Goal: Information Seeking & Learning: Learn about a topic

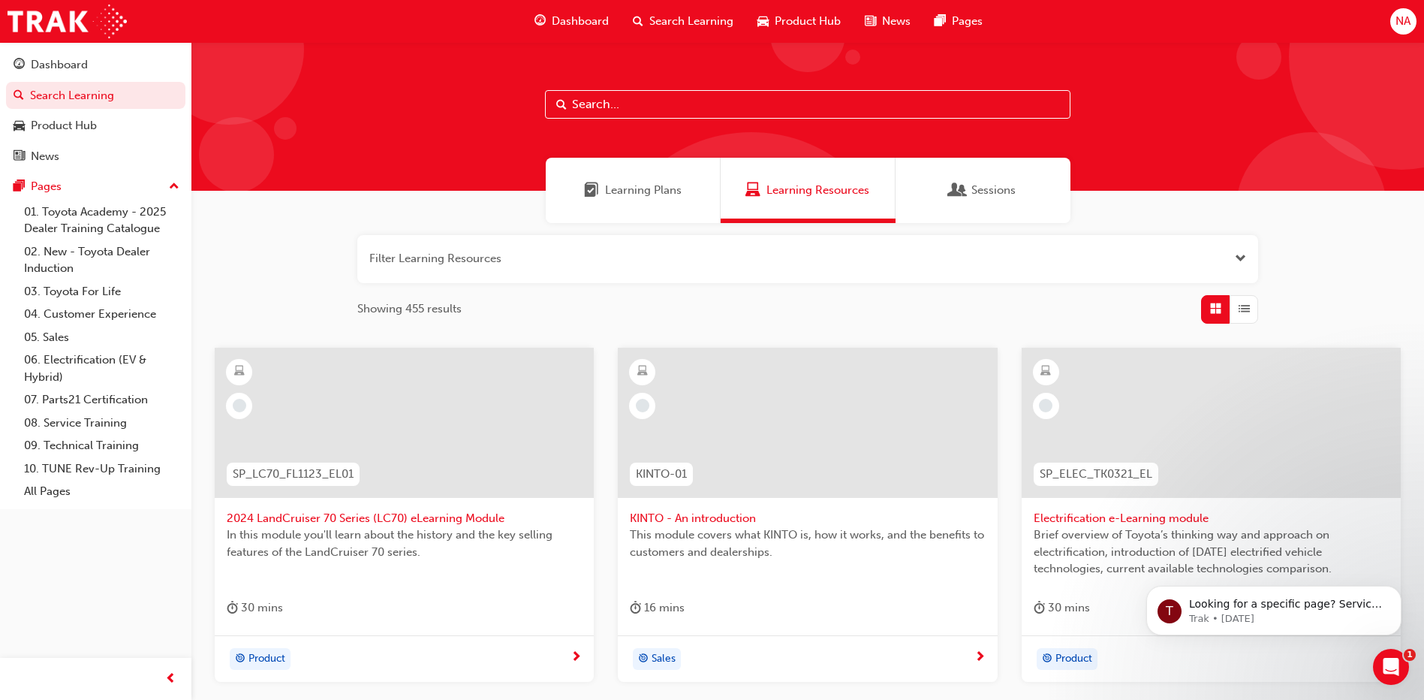
click at [632, 96] on input "text" at bounding box center [808, 104] width 526 height 29
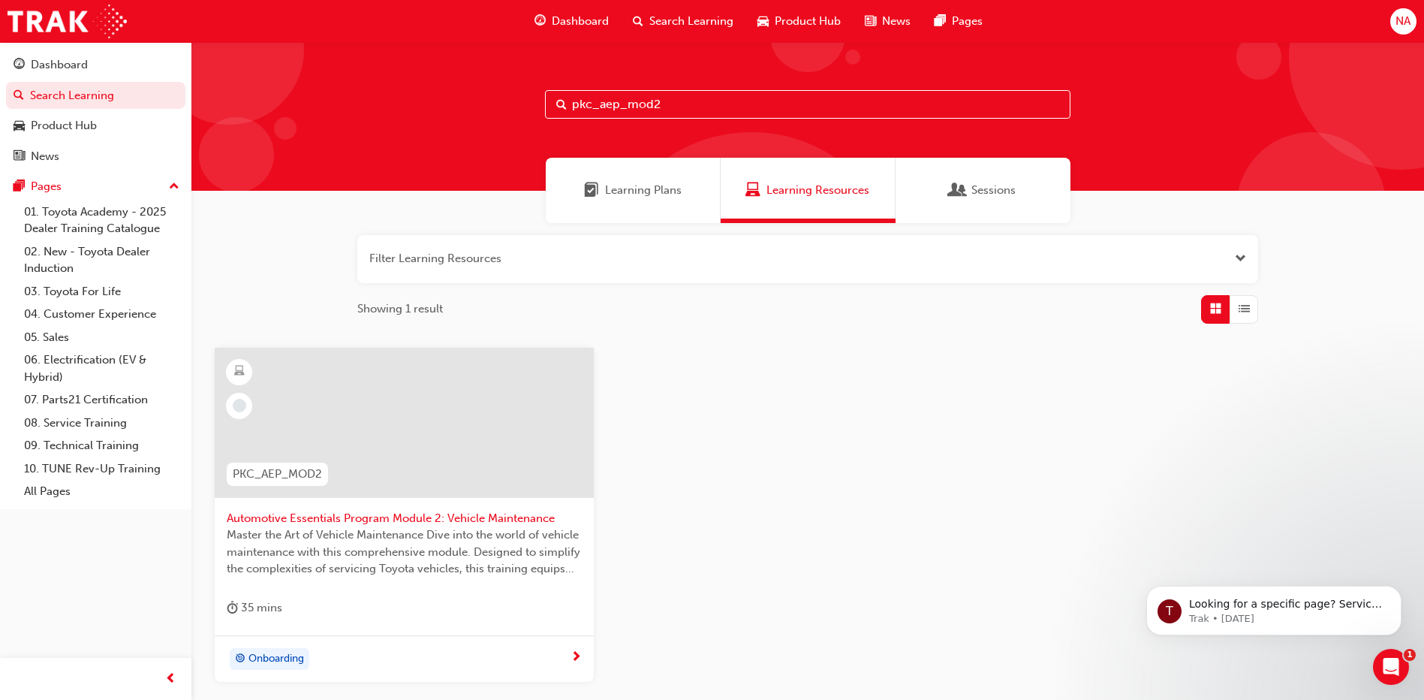
type input "pkc_aep_mod2"
click at [532, 661] on div "Onboarding" at bounding box center [399, 659] width 344 height 23
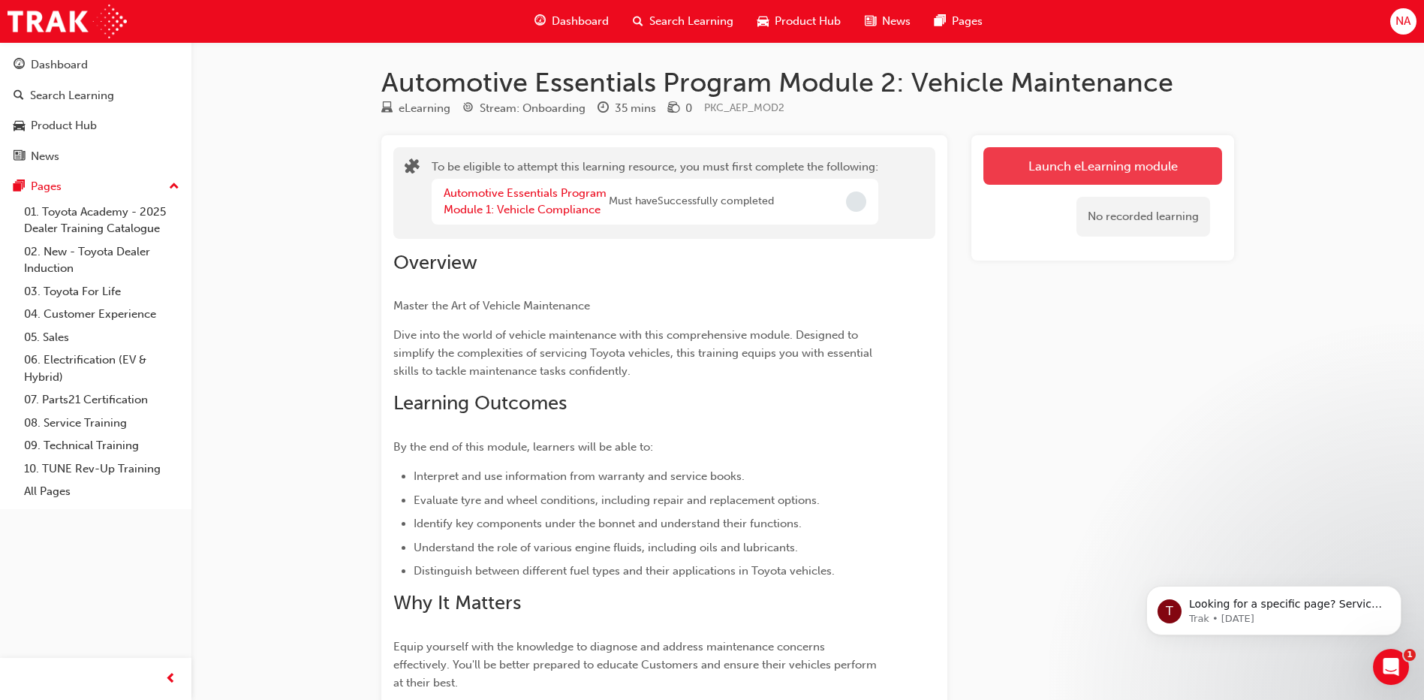
click at [1102, 170] on button "Launch eLearning module" at bounding box center [1103, 166] width 239 height 38
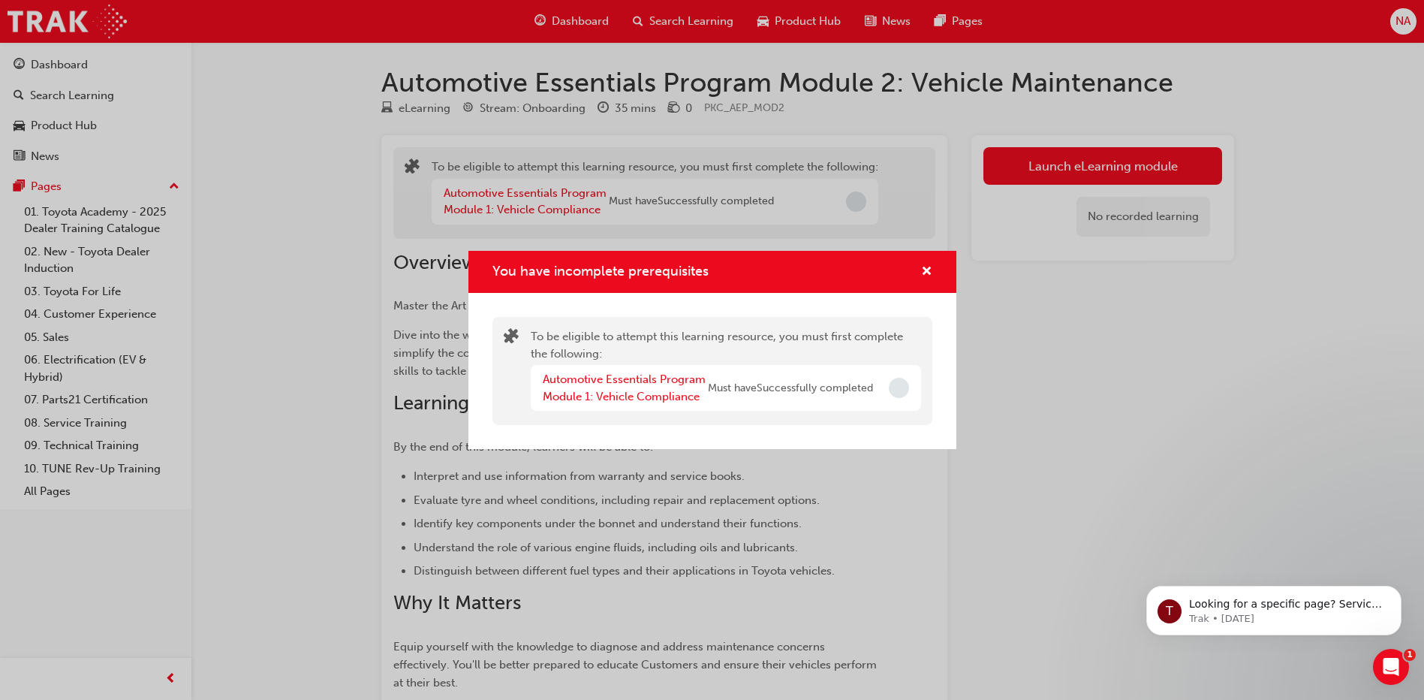
click at [907, 387] on span "Incomplete" at bounding box center [899, 388] width 20 height 20
click at [689, 392] on link "Automotive Essentials Program Module 1: Vehicle Compliance" at bounding box center [624, 387] width 163 height 31
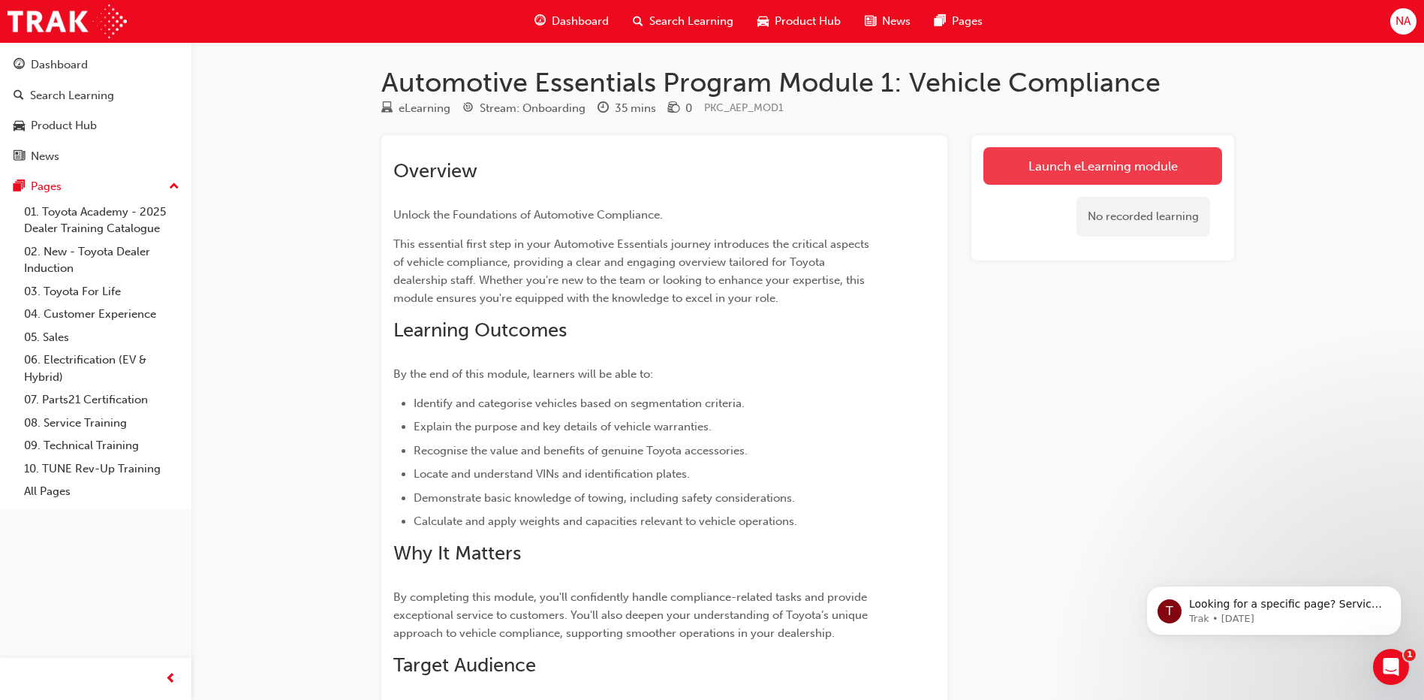
click at [1147, 165] on link "Launch eLearning module" at bounding box center [1103, 166] width 239 height 38
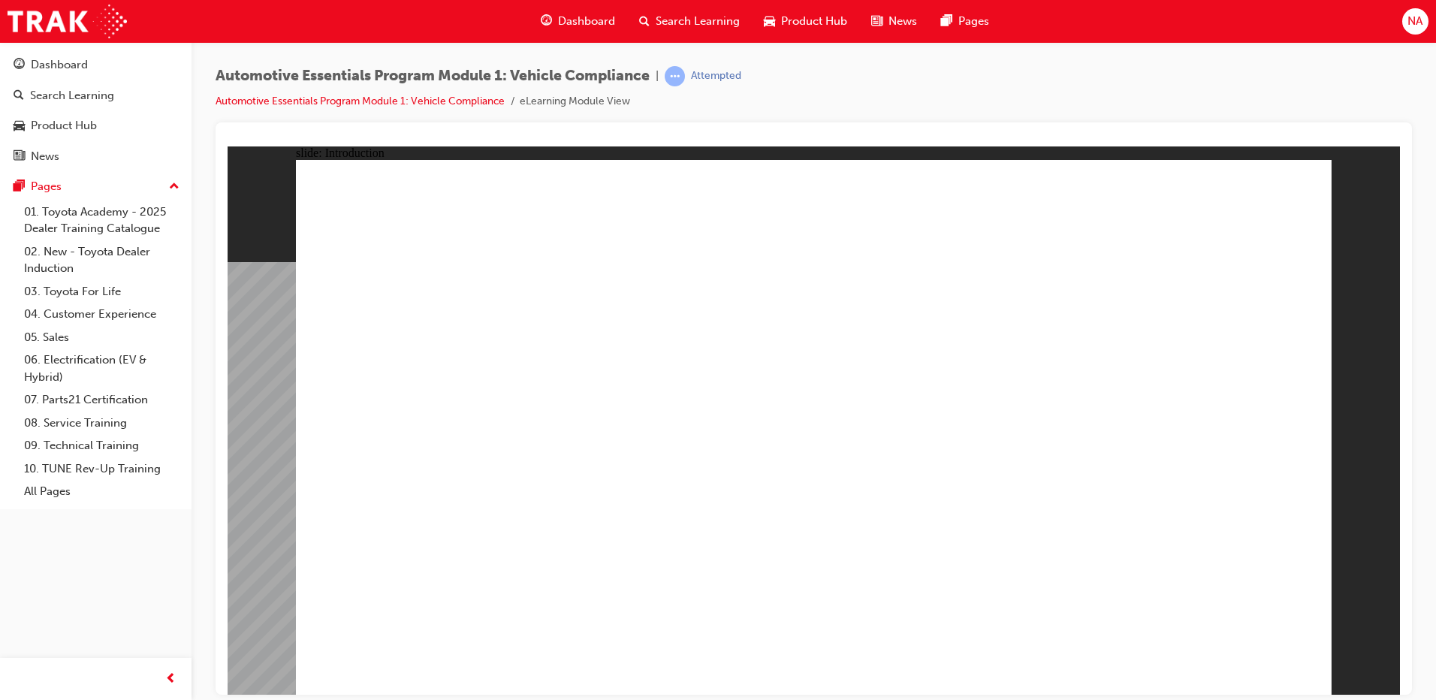
drag, startPoint x: 1193, startPoint y: 647, endPoint x: 1213, endPoint y: 656, distance: 21.5
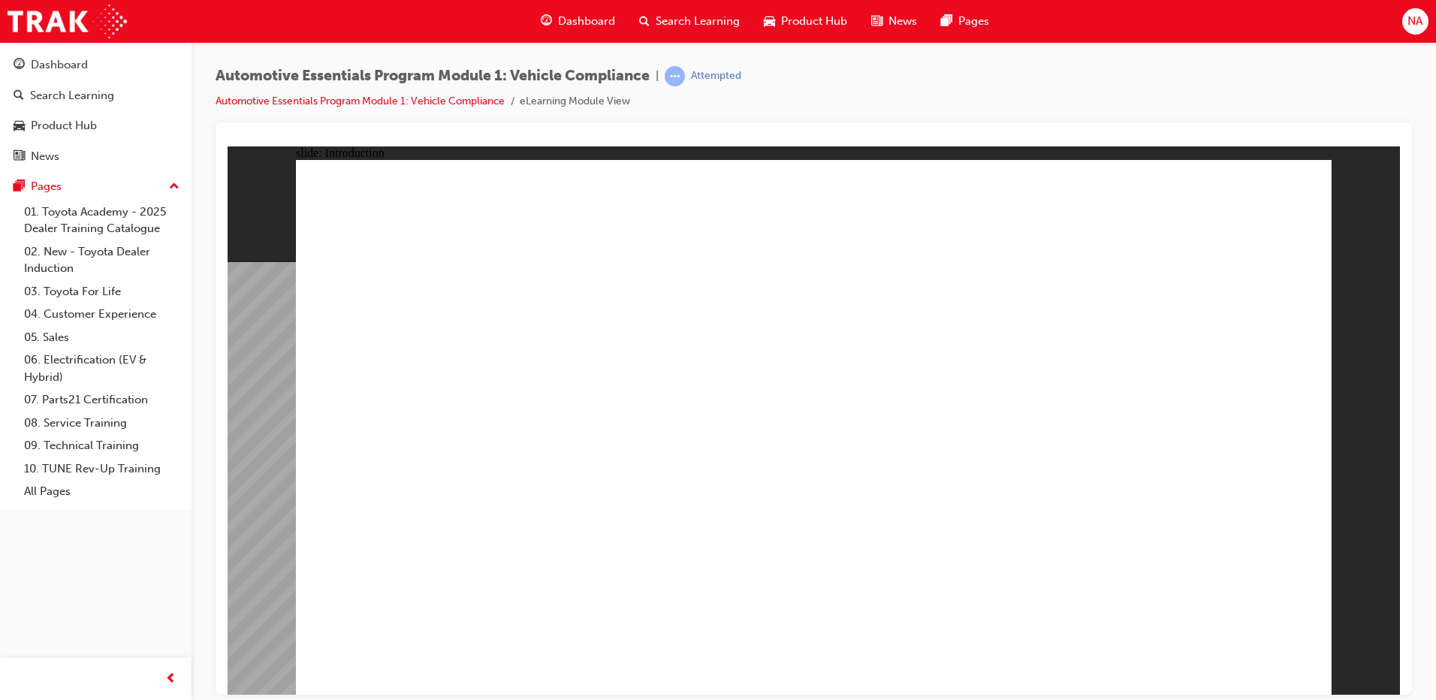
drag, startPoint x: 569, startPoint y: 501, endPoint x: 1026, endPoint y: -79, distance: 738.3
click at [1026, 146] on html "slide: Introduction Rectangle 1 close_white.png Rectangle 1 Group 1 Did You Kno…" at bounding box center [814, 420] width 1172 height 548
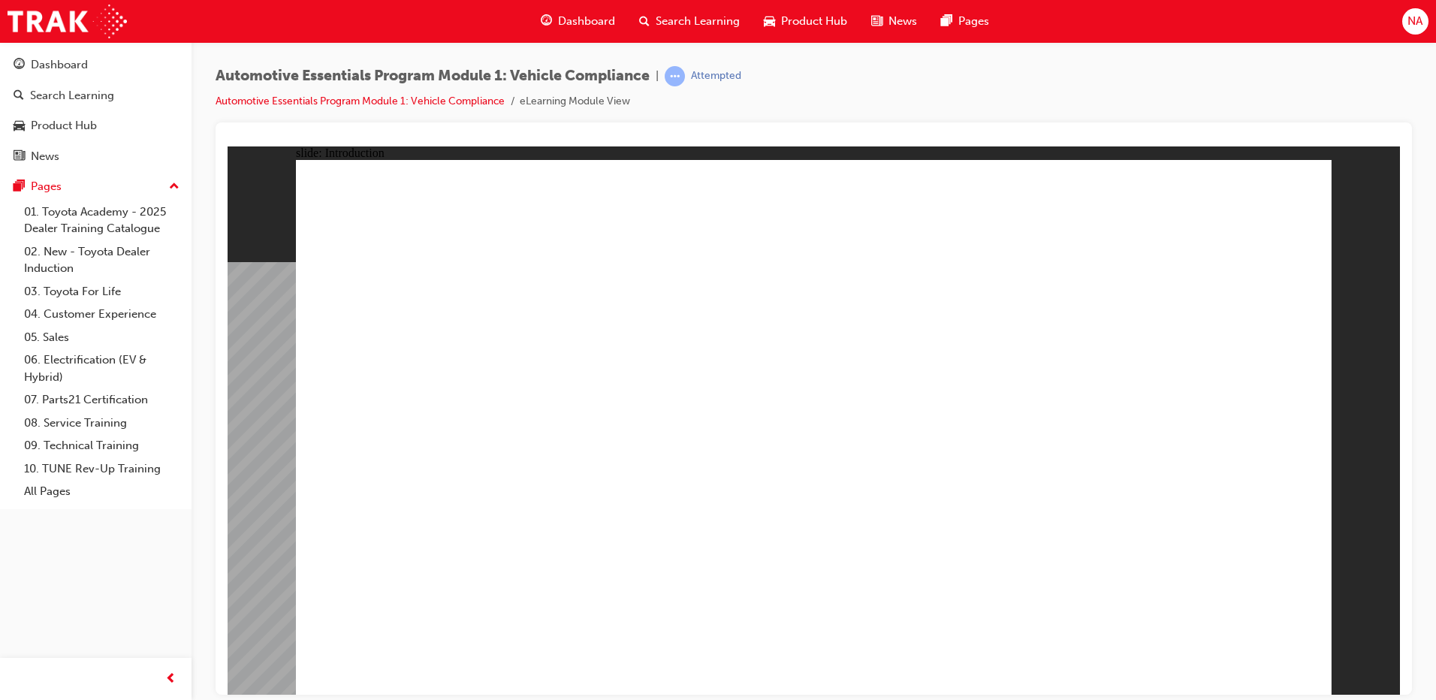
drag, startPoint x: 795, startPoint y: 204, endPoint x: 803, endPoint y: 178, distance: 27.5
